Goal: Check status: Check status

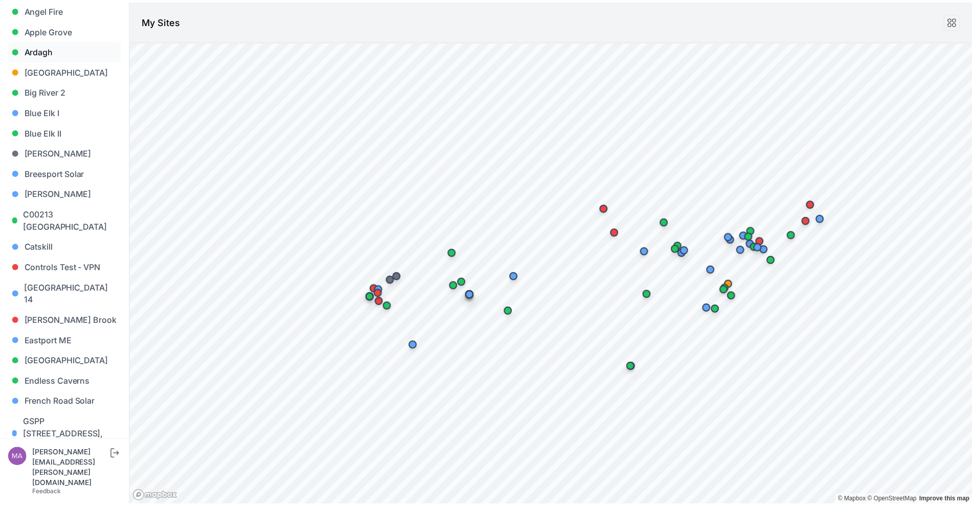
scroll to position [64, 0]
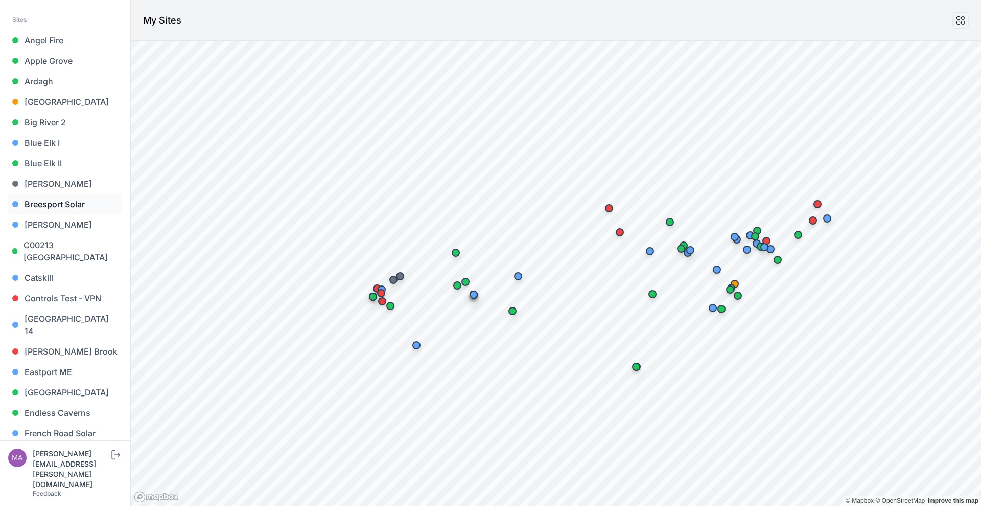
click at [100, 205] on link "Breesport Solar" at bounding box center [65, 204] width 114 height 20
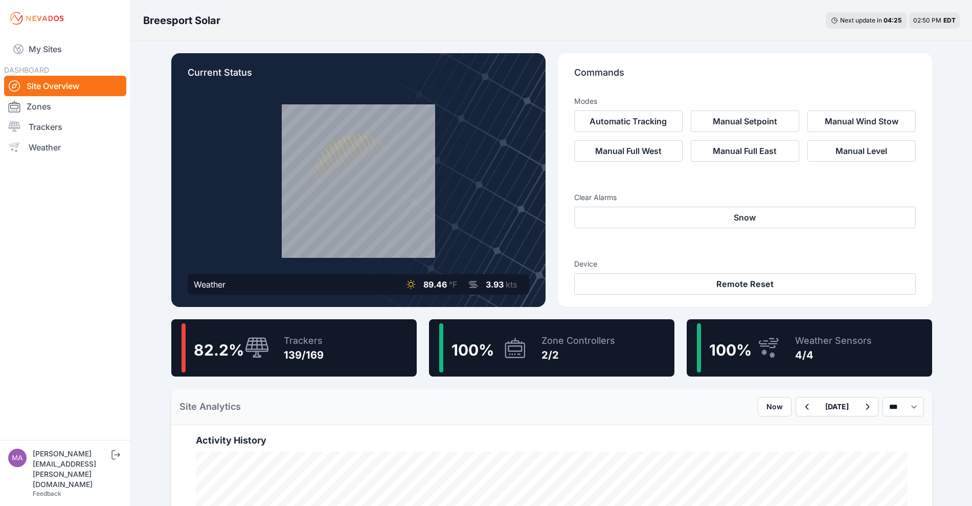
click at [631, 355] on div "100 % Zone Controllers 2/2" at bounding box center [551, 347] width 245 height 57
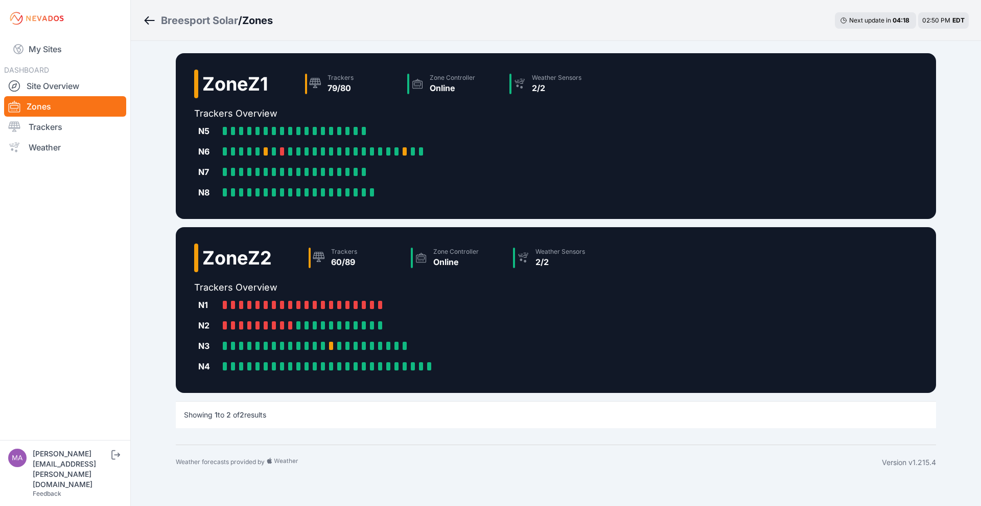
click at [186, 7] on div "Breesport Solar / Zones Next update in 04 : 18 02:50 PM EDT" at bounding box center [556, 20] width 851 height 41
click at [186, 9] on ol "Breesport Solar / Zones" at bounding box center [208, 20] width 130 height 27
click at [186, 11] on ol "Breesport Solar / Zones" at bounding box center [208, 20] width 130 height 27
click at [187, 13] on div "Breesport Solar" at bounding box center [199, 20] width 77 height 14
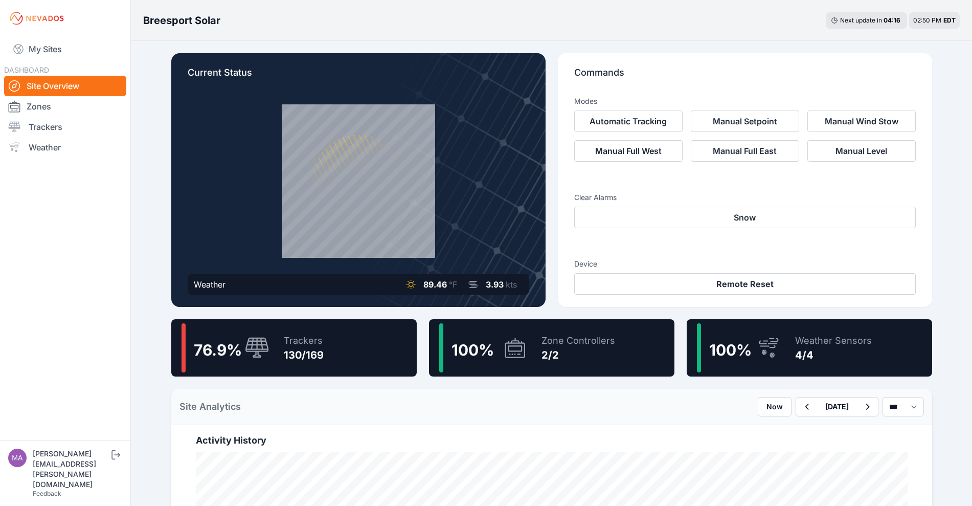
click at [311, 360] on div "130/169" at bounding box center [304, 355] width 40 height 14
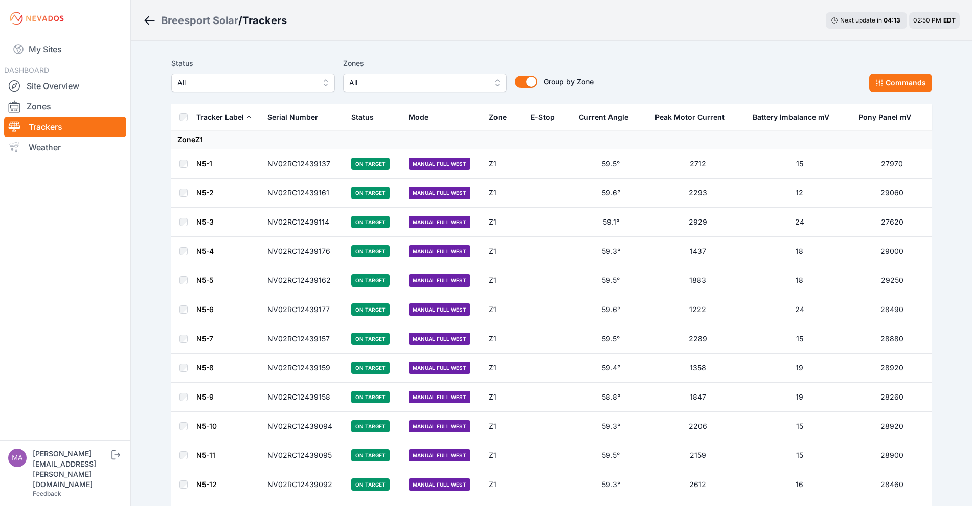
click at [196, 17] on div "Breesport Solar" at bounding box center [199, 20] width 77 height 14
